Goal: Transaction & Acquisition: Book appointment/travel/reservation

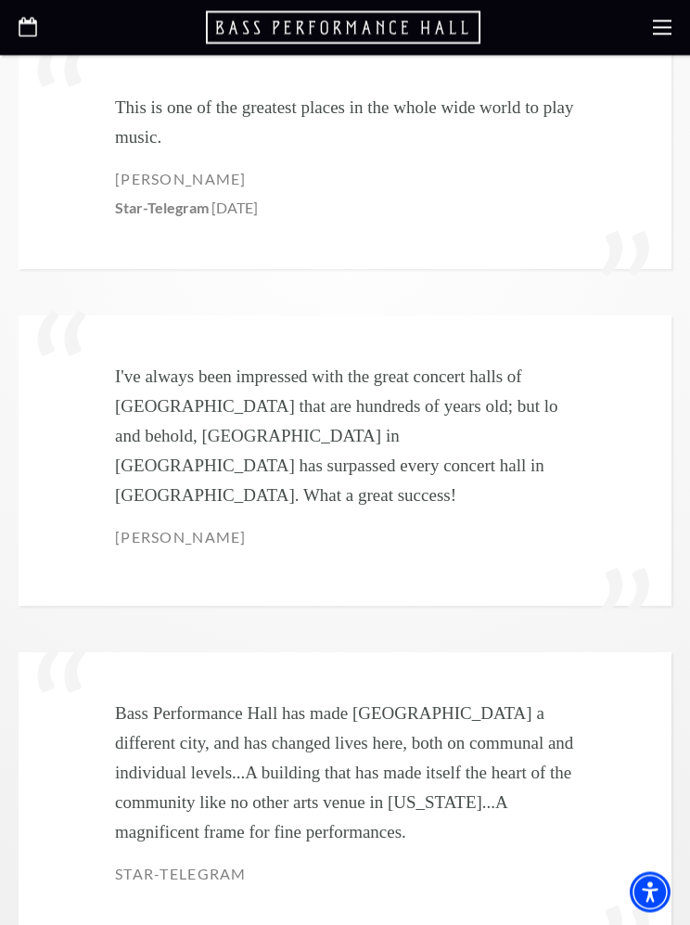
scroll to position [2520, 0]
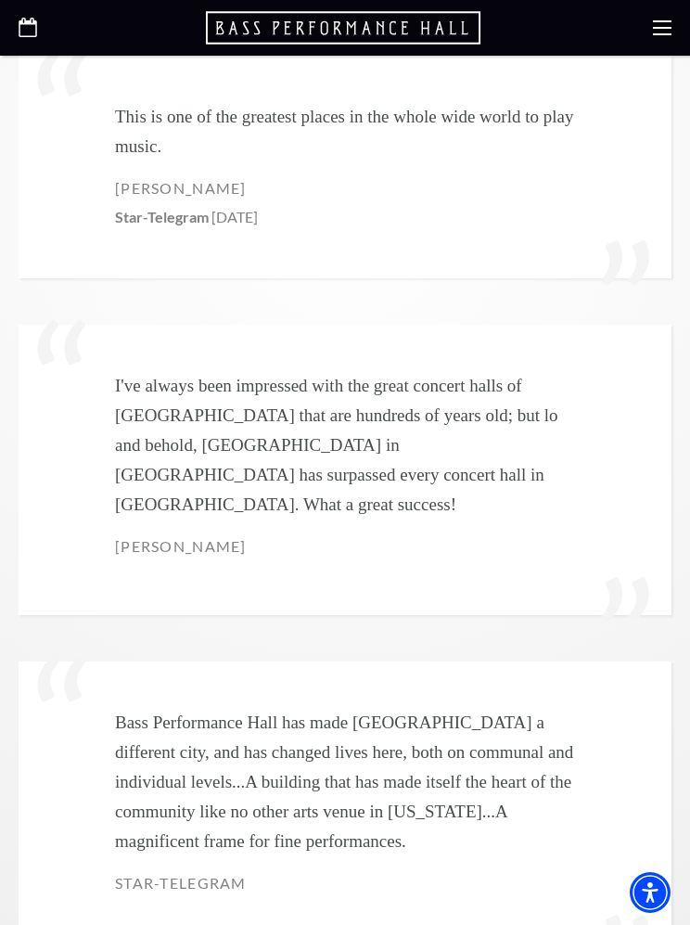
click at [675, 19] on div at bounding box center [345, 28] width 690 height 56
click at [665, 20] on use at bounding box center [662, 27] width 19 height 15
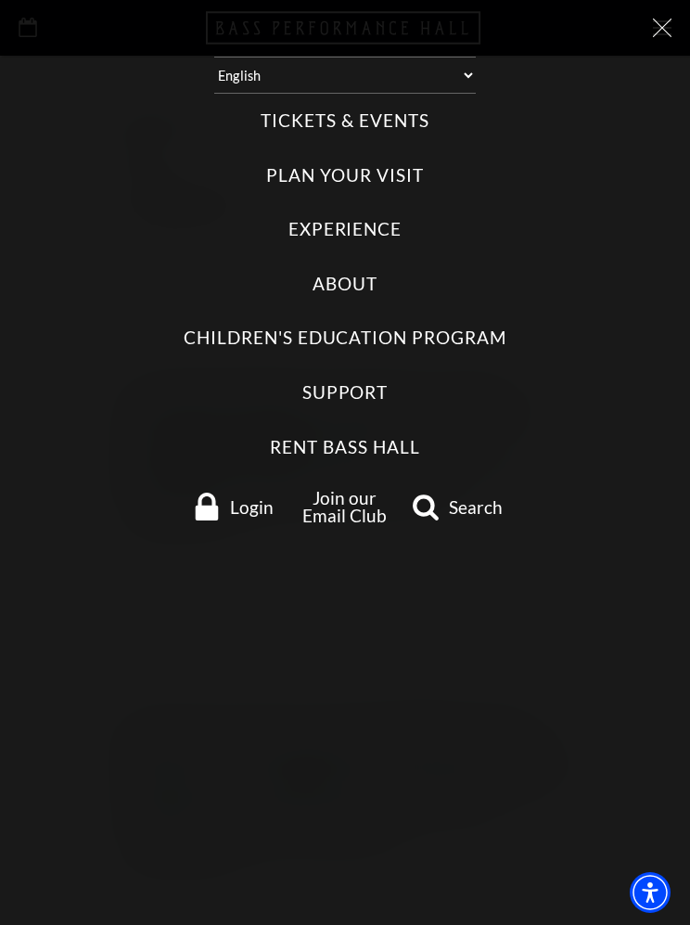
click at [424, 132] on label "Tickets & Events" at bounding box center [345, 121] width 168 height 25
click at [0, 0] on Events "Tickets & Events" at bounding box center [0, 0] width 0 height 0
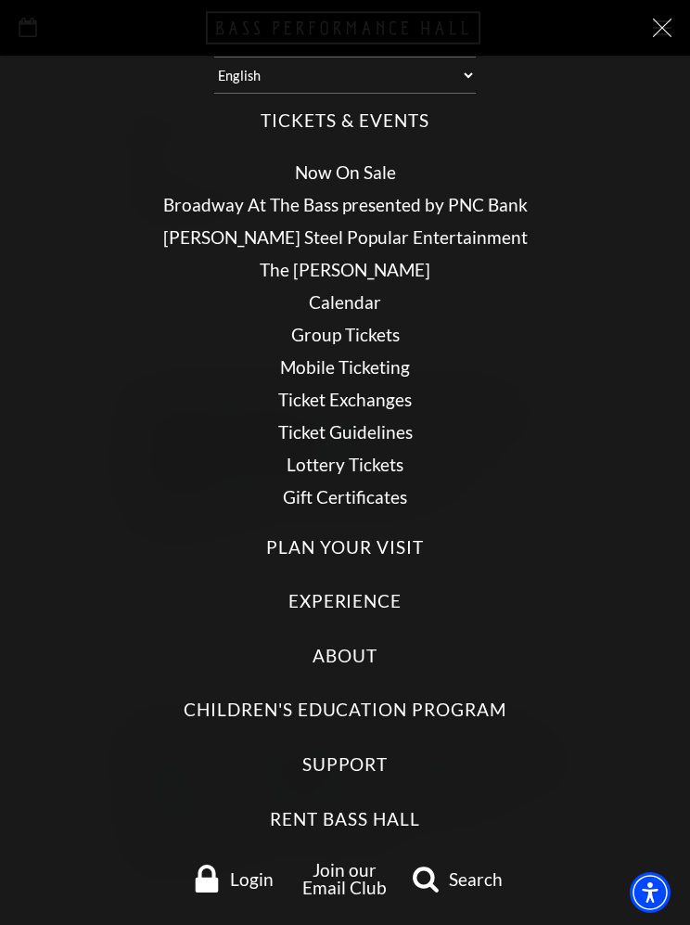
click at [511, 194] on link "Broadway At The Bass presented by PNC Bank" at bounding box center [345, 204] width 365 height 21
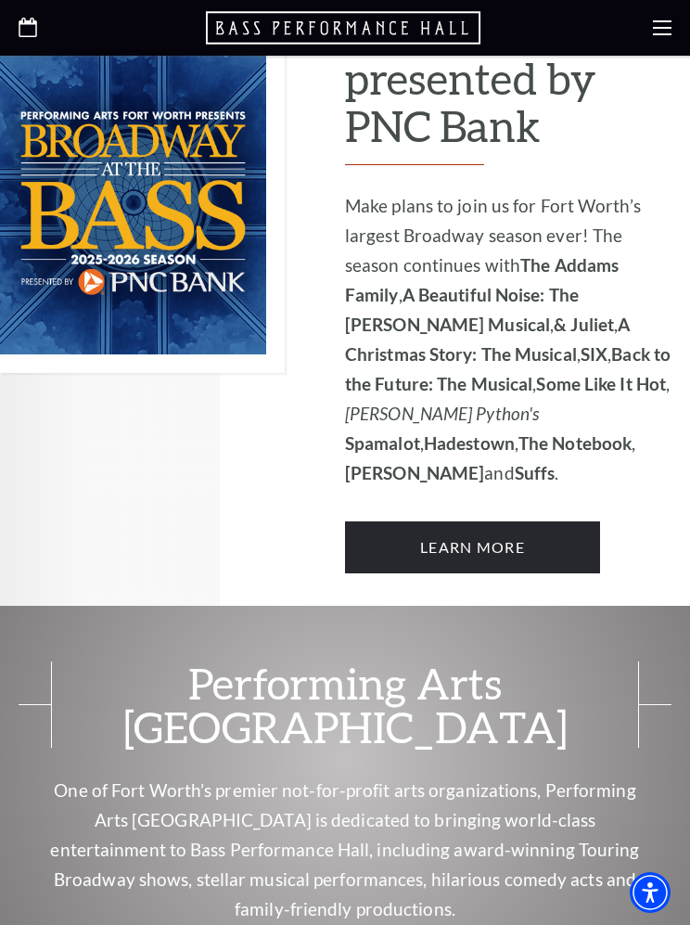
scroll to position [1473, 0]
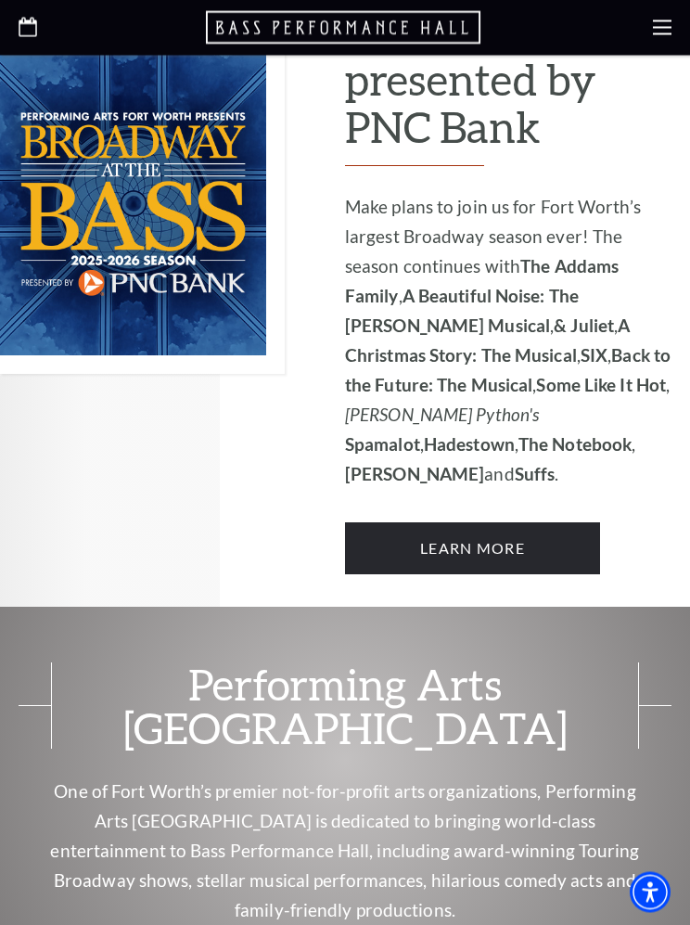
click at [515, 523] on link "Learn More" at bounding box center [472, 549] width 255 height 52
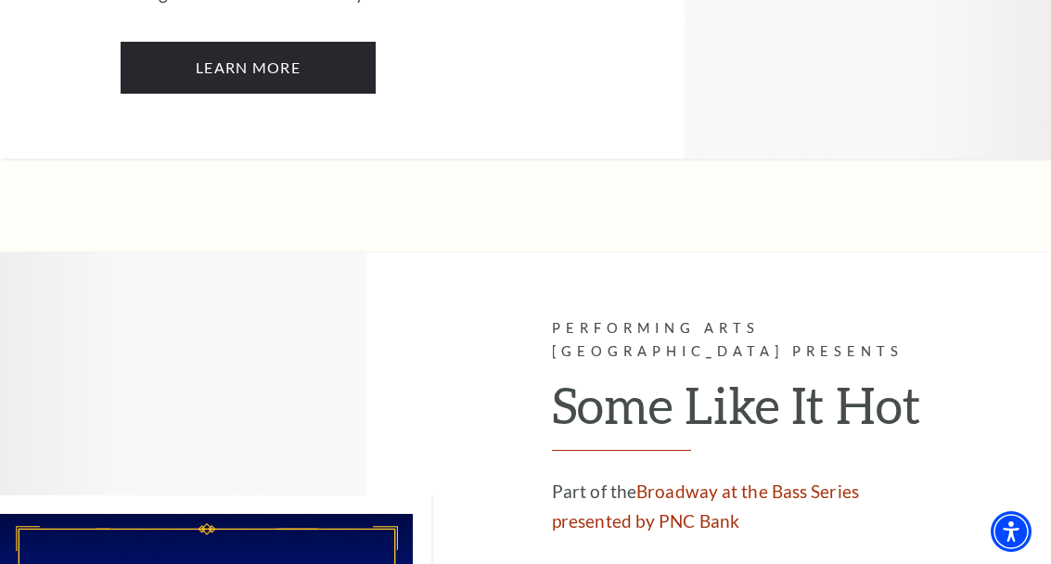
scroll to position [7994, 0]
